Goal: Information Seeking & Learning: Learn about a topic

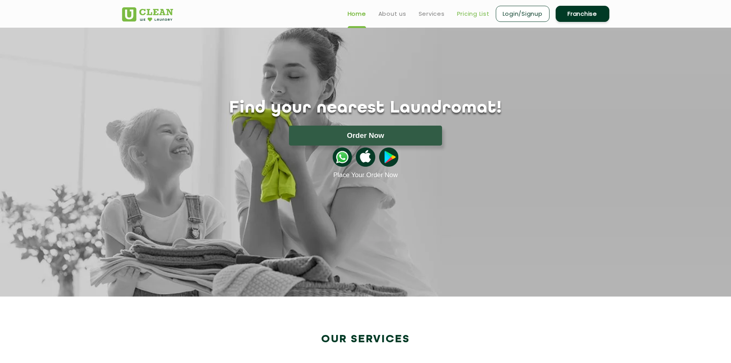
click at [477, 16] on link "Pricing List" at bounding box center [473, 13] width 33 height 9
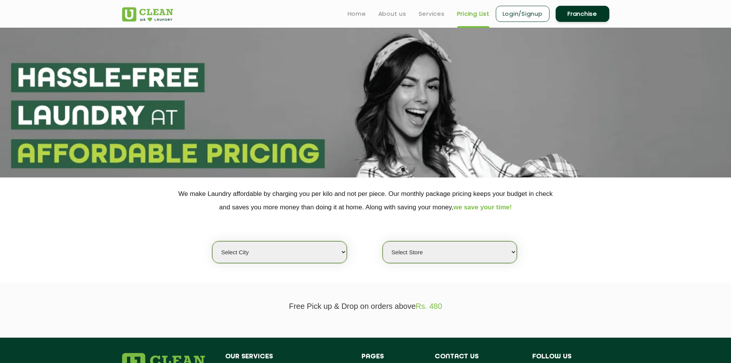
click at [287, 258] on select "Select city [GEOGRAPHIC_DATA] [GEOGRAPHIC_DATA] [GEOGRAPHIC_DATA] [GEOGRAPHIC_D…" at bounding box center [279, 252] width 134 height 22
select select "158"
click at [212, 241] on select "Select city [GEOGRAPHIC_DATA] [GEOGRAPHIC_DATA] [GEOGRAPHIC_DATA] [GEOGRAPHIC_D…" at bounding box center [279, 252] width 134 height 22
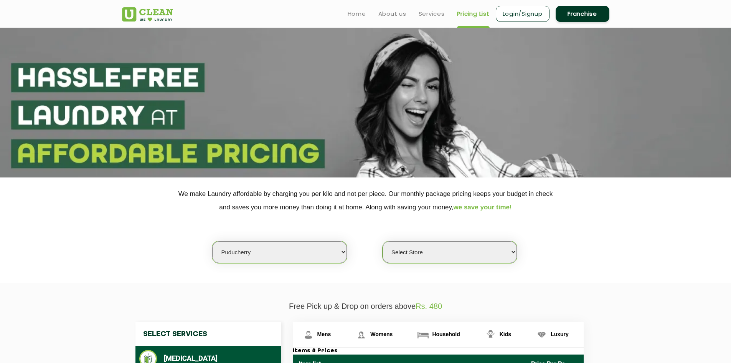
click at [273, 253] on select "Select city [GEOGRAPHIC_DATA] [GEOGRAPHIC_DATA] [GEOGRAPHIC_DATA] [GEOGRAPHIC_D…" at bounding box center [279, 252] width 134 height 22
click at [379, 265] on section "We make Laundry affordable by charging you per kilo and not per piece. Our mont…" at bounding box center [365, 229] width 731 height 105
click at [414, 250] on select "Select Store UClean Puducherry" at bounding box center [449, 252] width 134 height 22
select select "471"
click at [382, 241] on select "Select Store UClean Puducherry" at bounding box center [449, 252] width 134 height 22
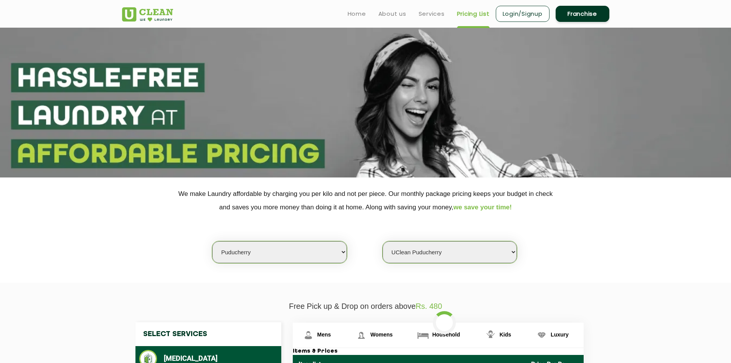
click at [400, 273] on section "We make Laundry affordable by charging you per kilo and not per piece. Our mont…" at bounding box center [365, 229] width 731 height 105
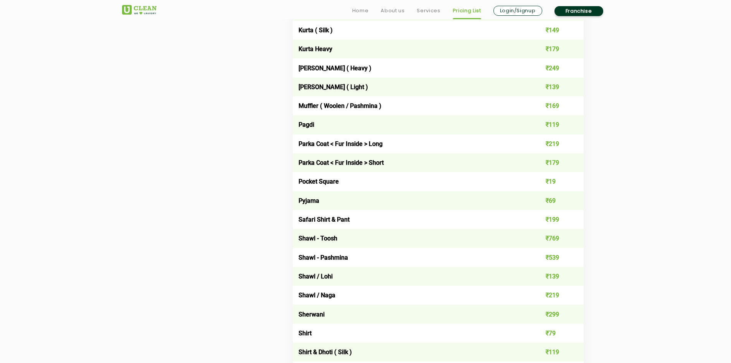
scroll to position [882, 0]
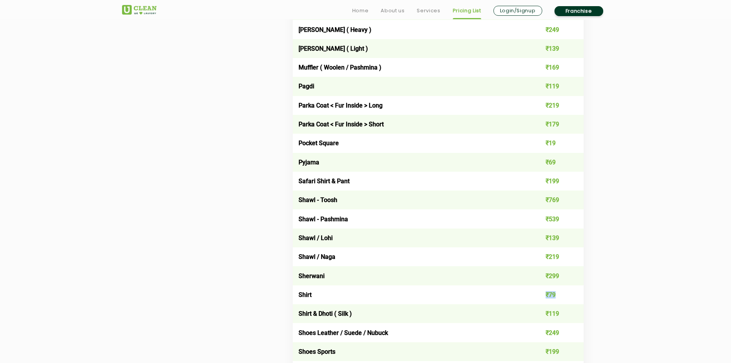
drag, startPoint x: 558, startPoint y: 294, endPoint x: 509, endPoint y: 291, distance: 48.8
click at [509, 291] on tr "Shirt ₹79" at bounding box center [438, 294] width 291 height 19
drag, startPoint x: 563, startPoint y: 334, endPoint x: 522, endPoint y: 332, distance: 41.1
click at [521, 332] on tr "Shoes Leather / Suede / Nubuck ₹249" at bounding box center [438, 332] width 291 height 19
drag, startPoint x: 544, startPoint y: 355, endPoint x: 572, endPoint y: 355, distance: 28.0
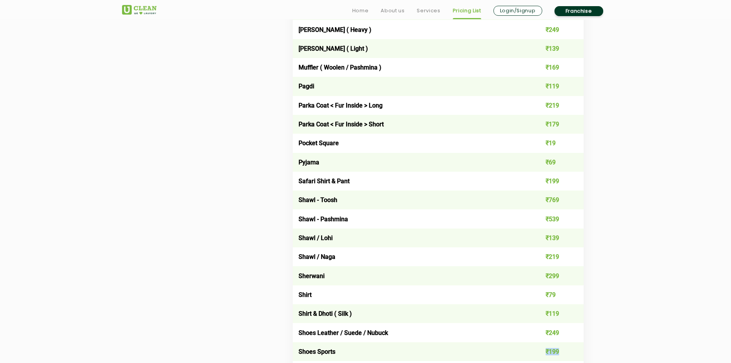
click at [572, 355] on td "₹199" at bounding box center [554, 351] width 58 height 19
click at [481, 334] on td "Shoes Leather / Suede / Nubuck" at bounding box center [409, 332] width 233 height 19
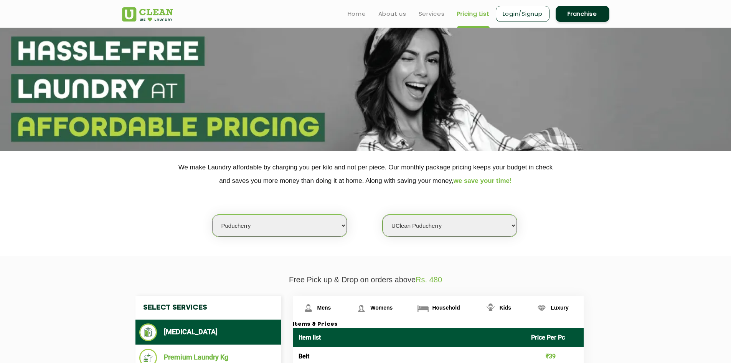
scroll to position [0, 0]
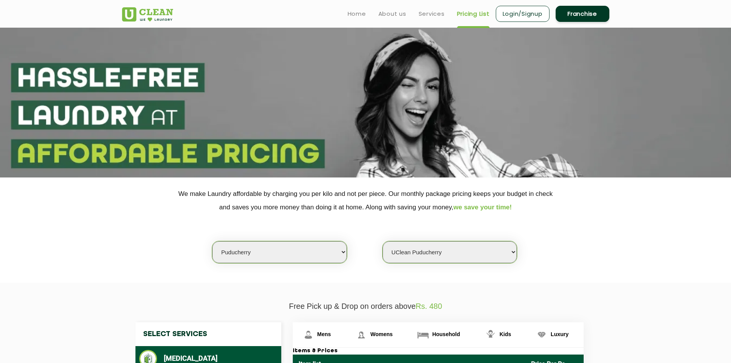
drag, startPoint x: 660, startPoint y: 288, endPoint x: 660, endPoint y: 113, distance: 175.3
